Goal: Task Accomplishment & Management: Manage account settings

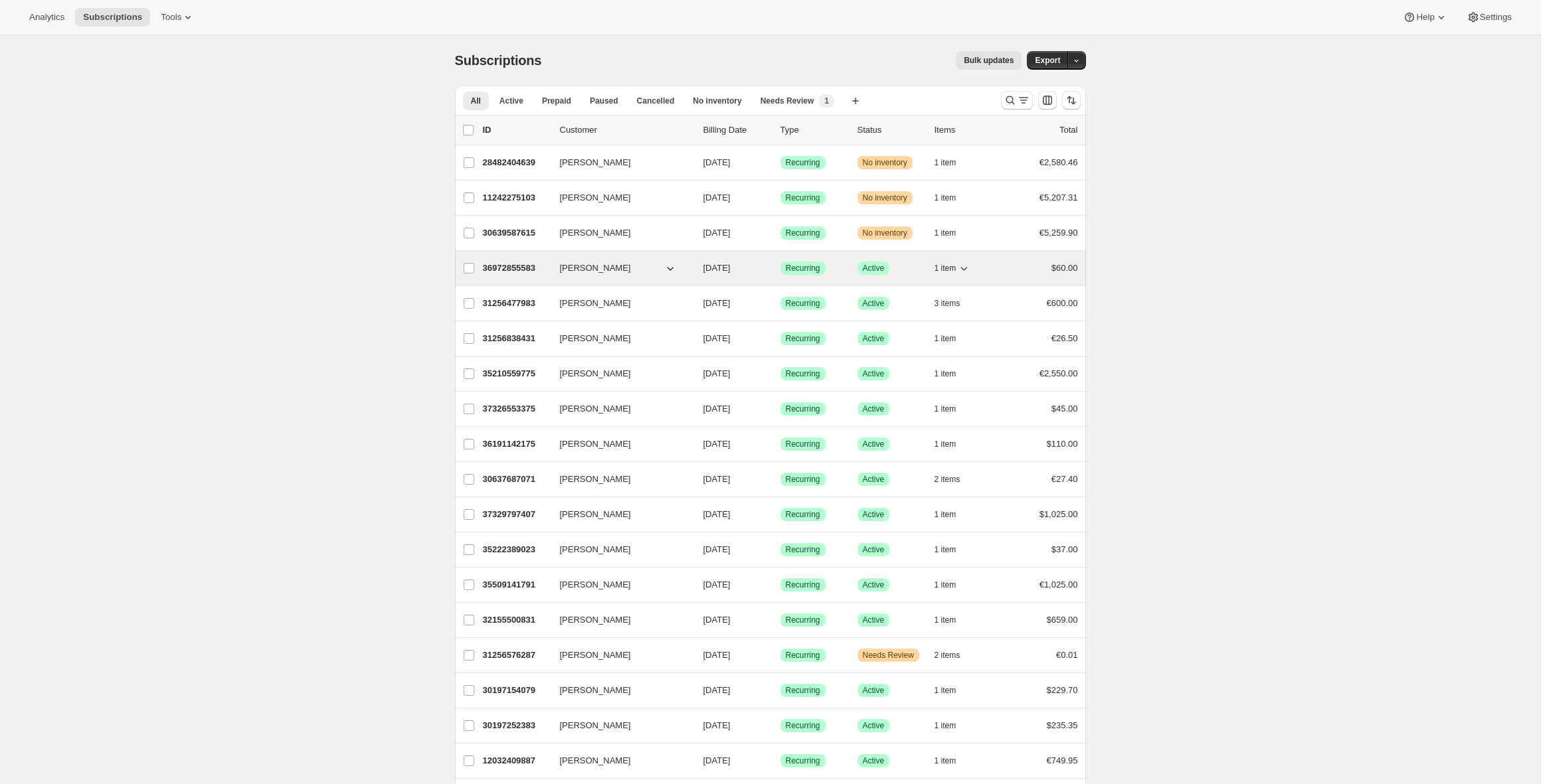
click at [497, 272] on p "36972855583" at bounding box center [516, 267] width 66 height 13
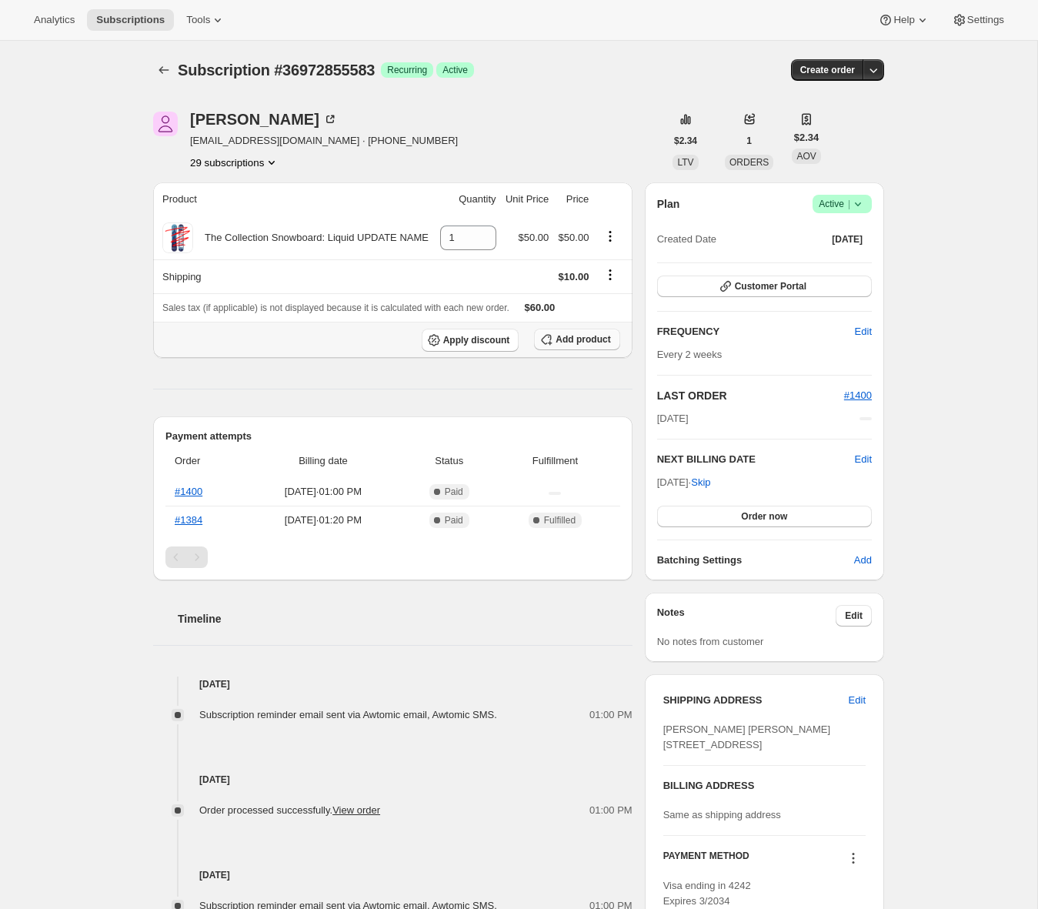
click at [593, 341] on span "Add product" at bounding box center [583, 339] width 55 height 12
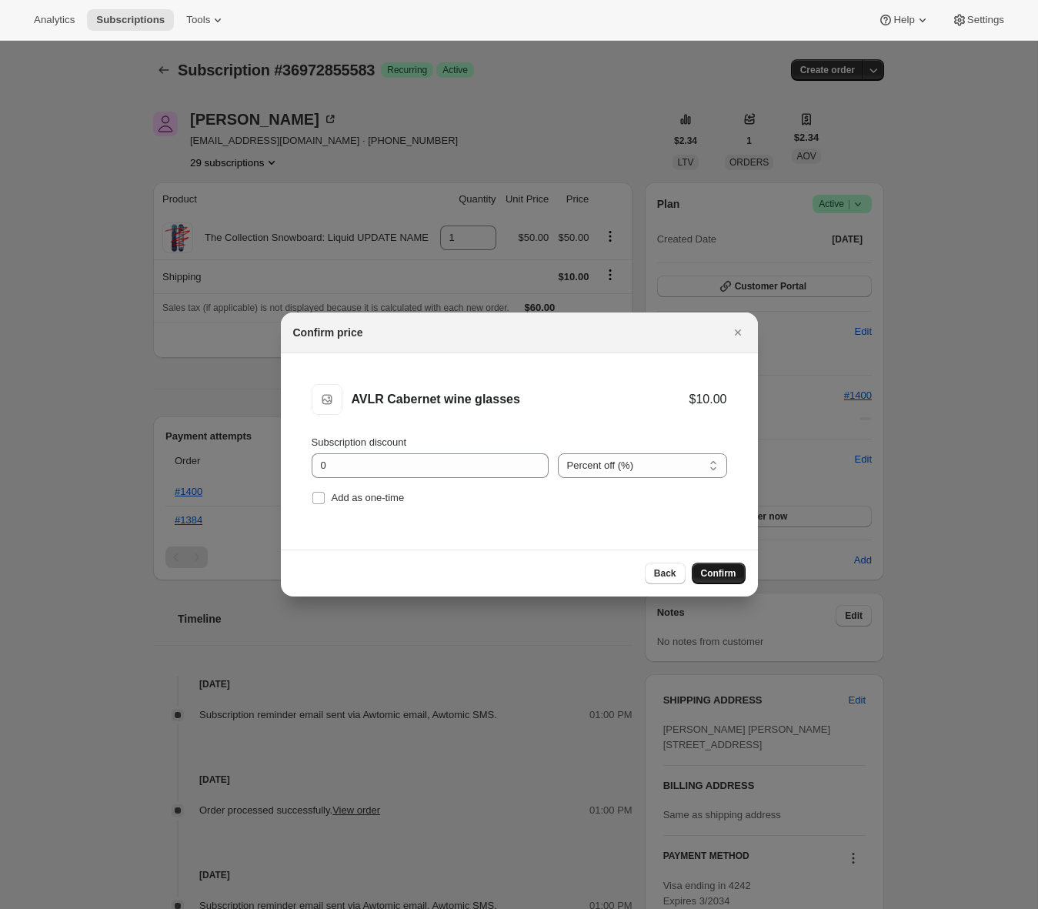
click at [727, 570] on span "Confirm" at bounding box center [718, 573] width 35 height 12
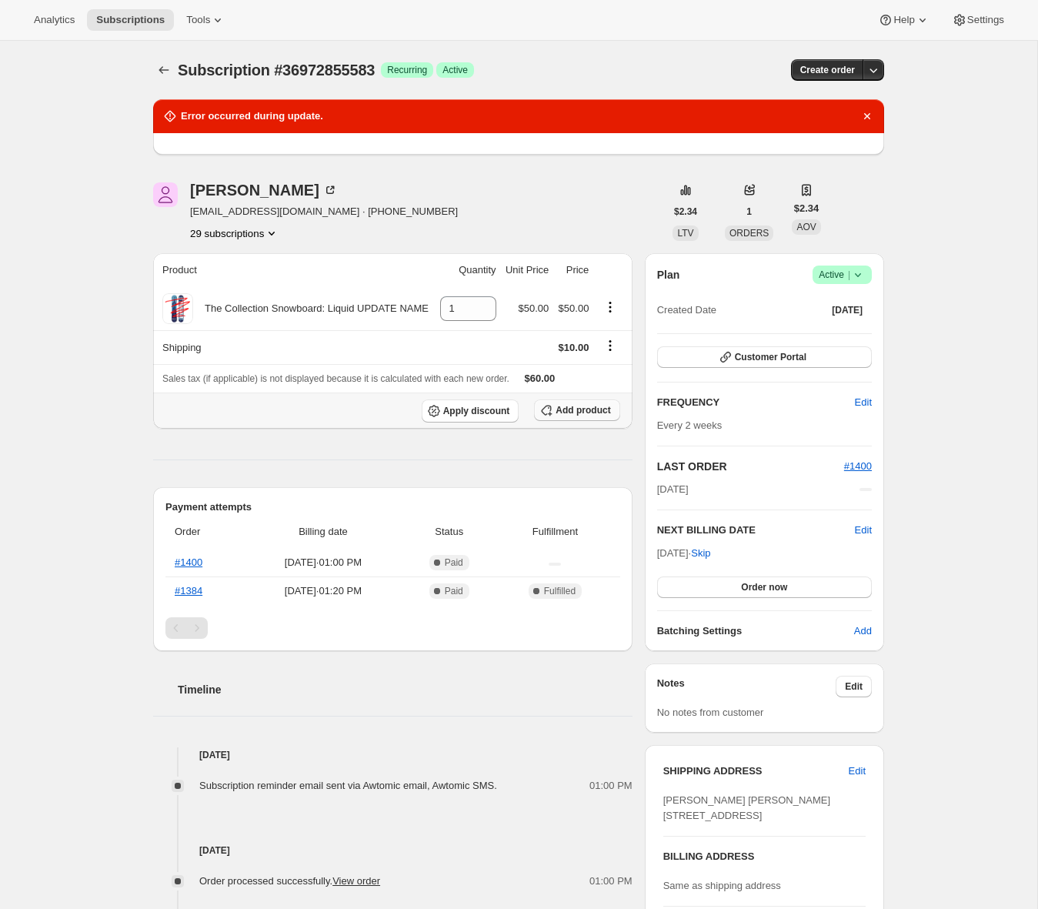
click at [574, 416] on span "Add product" at bounding box center [583, 410] width 55 height 12
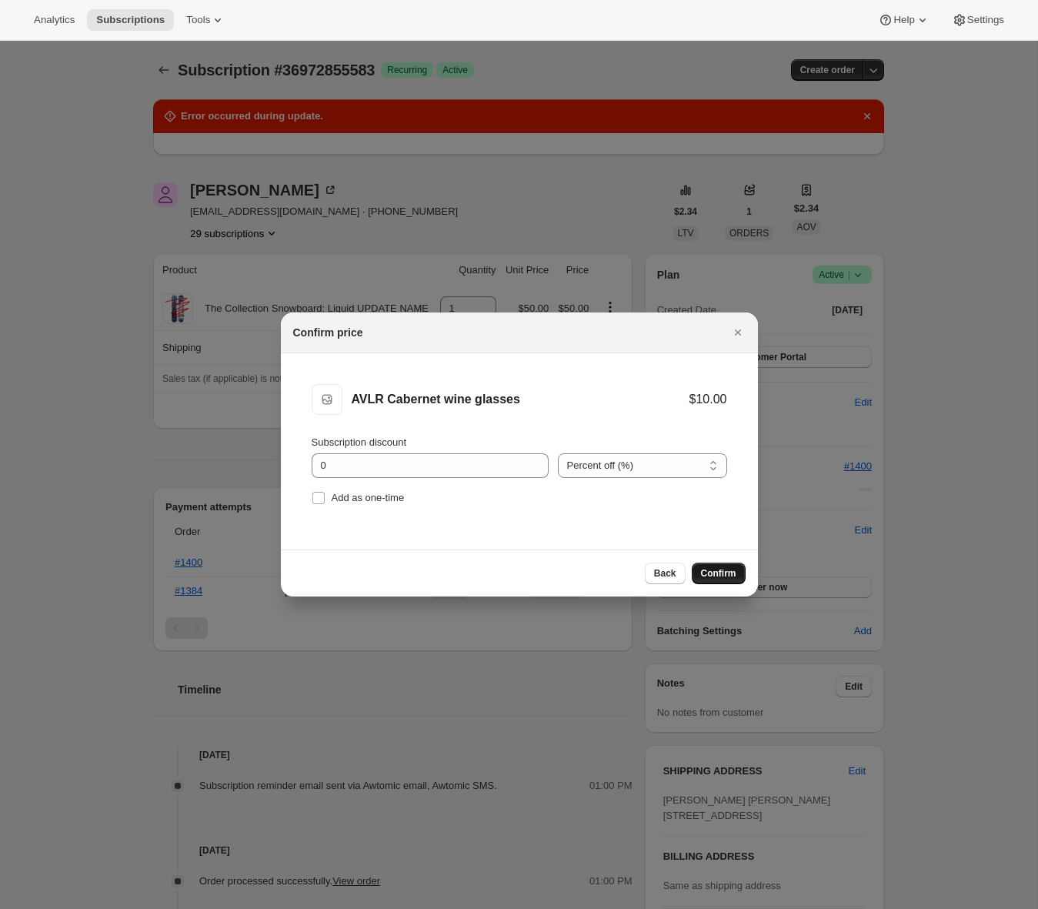
click at [724, 571] on span "Confirm" at bounding box center [718, 573] width 35 height 12
